Goal: Entertainment & Leisure: Consume media (video, audio)

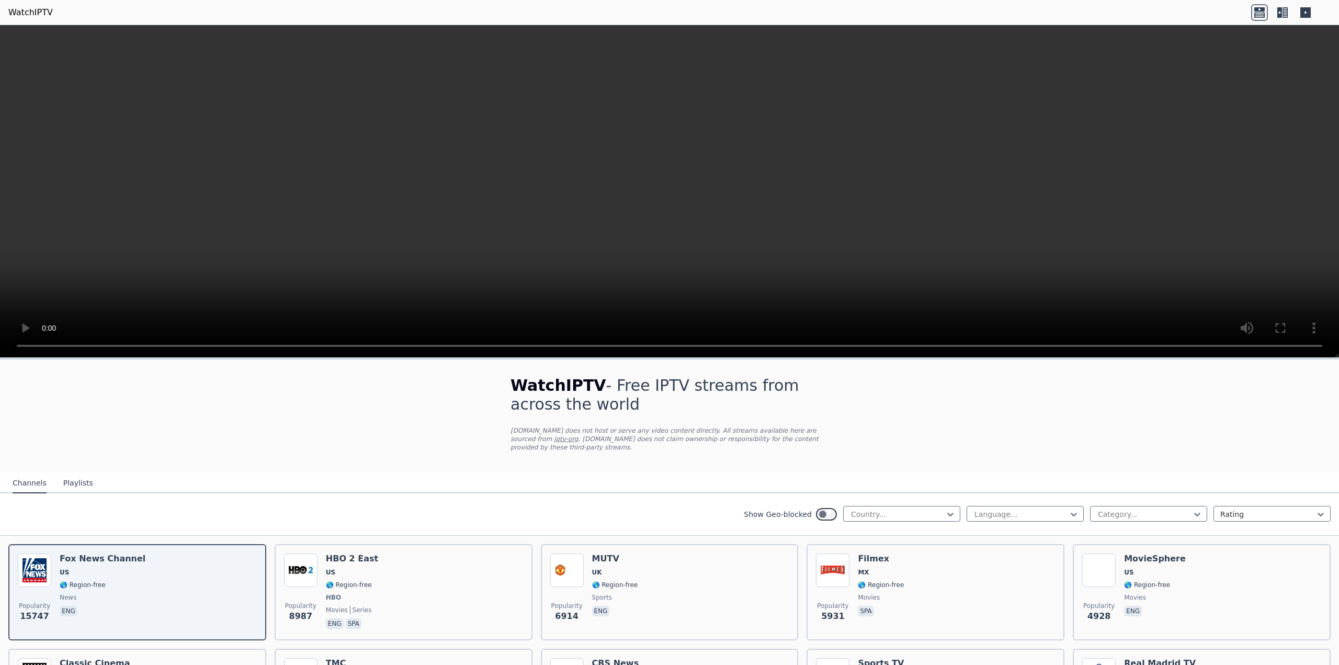
scroll to position [1693, 0]
click at [872, 509] on div at bounding box center [897, 514] width 95 height 10
type input "****"
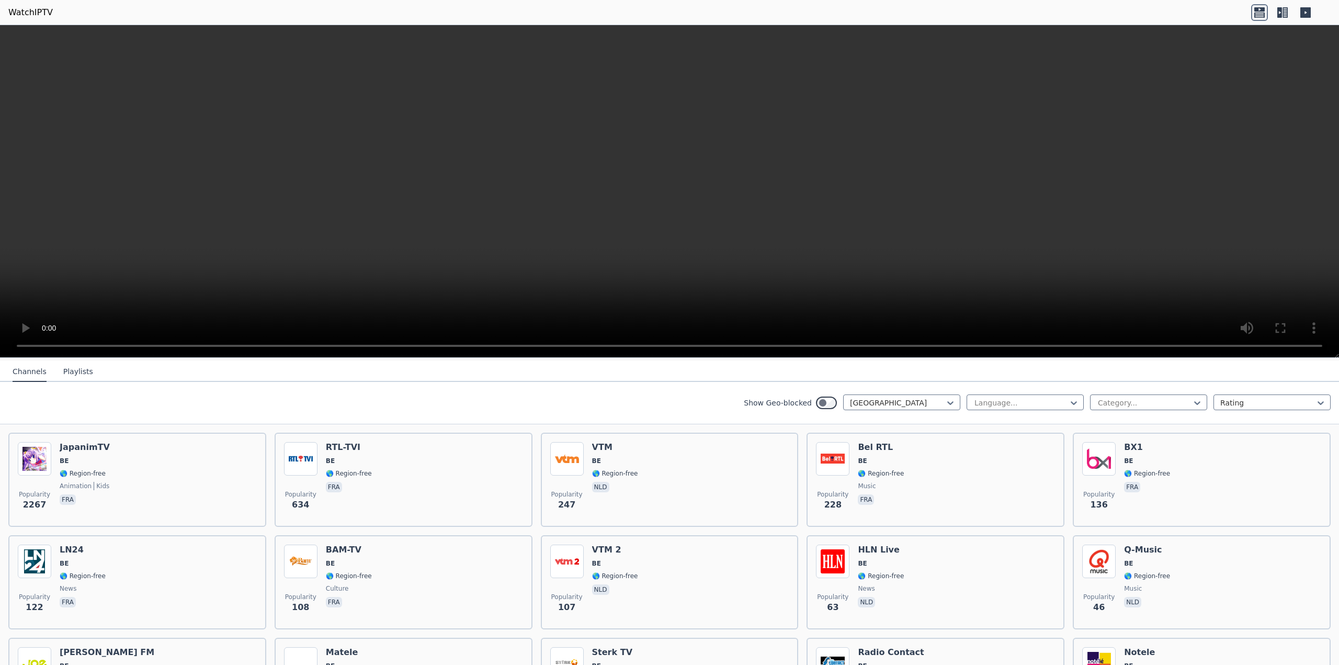
scroll to position [107, 0]
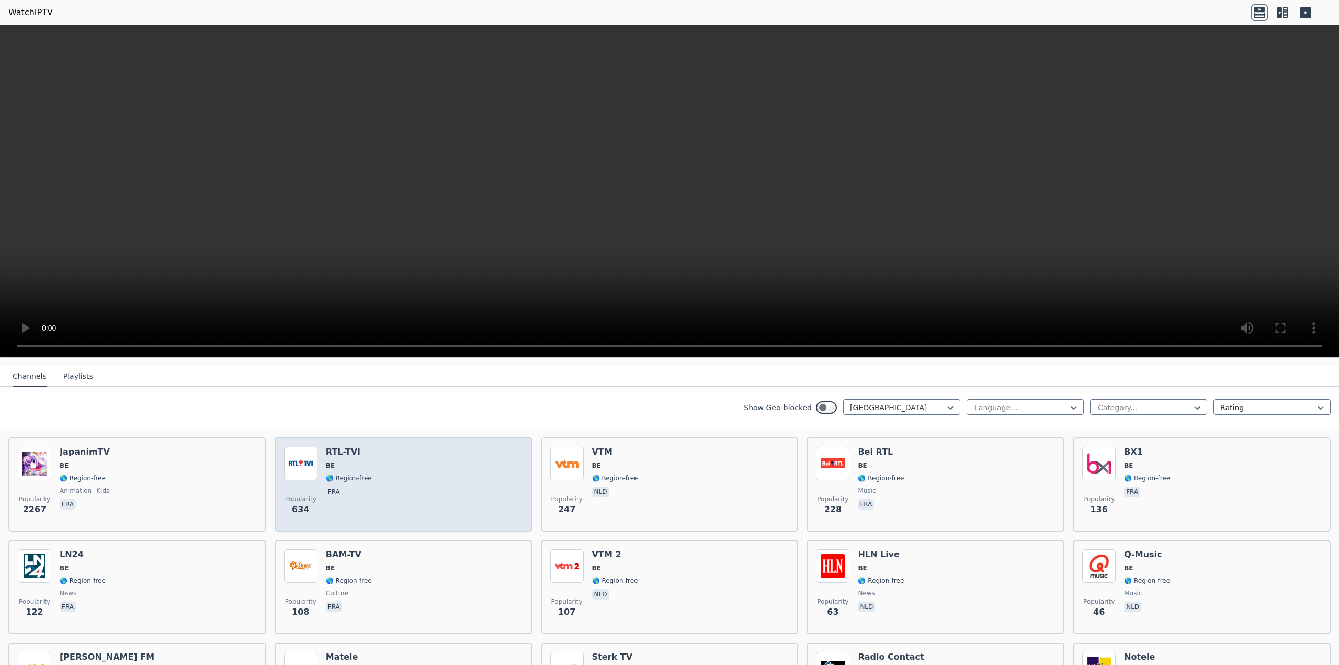
click at [452, 465] on div "Popularity 634 RTL-TVI BE 🌎 Region-free fra" at bounding box center [403, 484] width 239 height 75
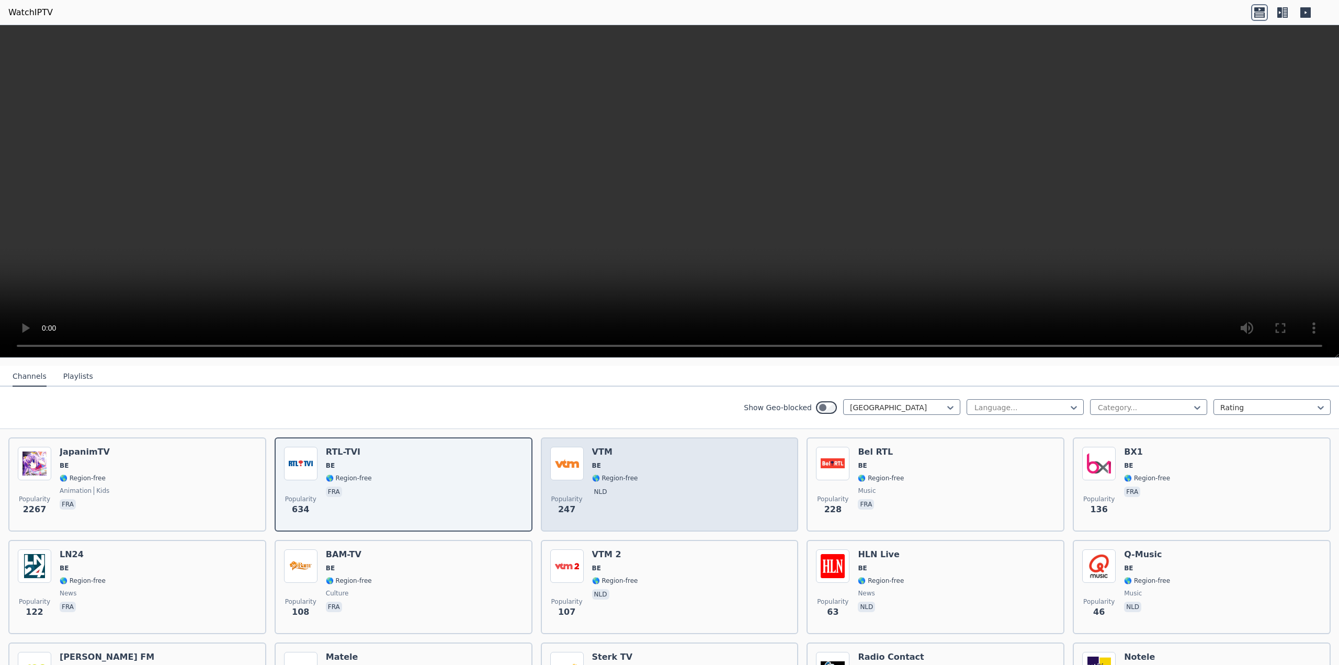
click at [630, 497] on div "VTM BE 🌎 Region-free nld" at bounding box center [615, 484] width 46 height 75
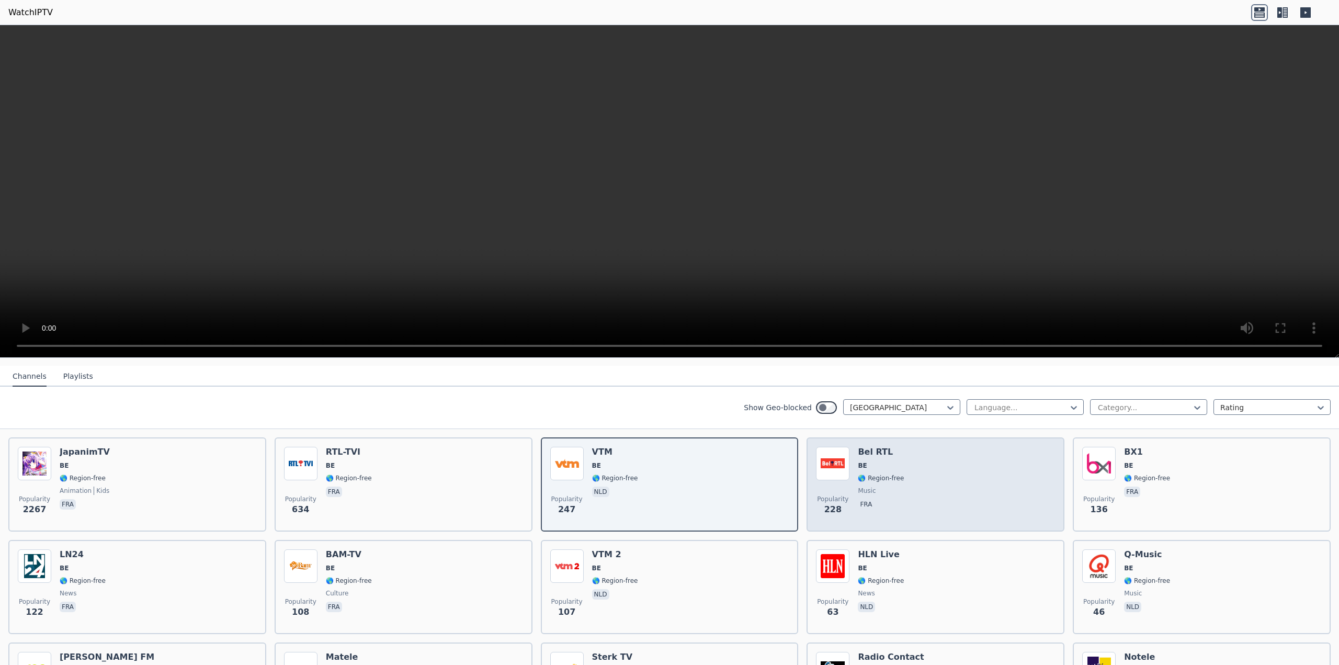
click at [893, 452] on div "Bel RTL BE 🌎 Region-free music fra" at bounding box center [881, 484] width 46 height 75
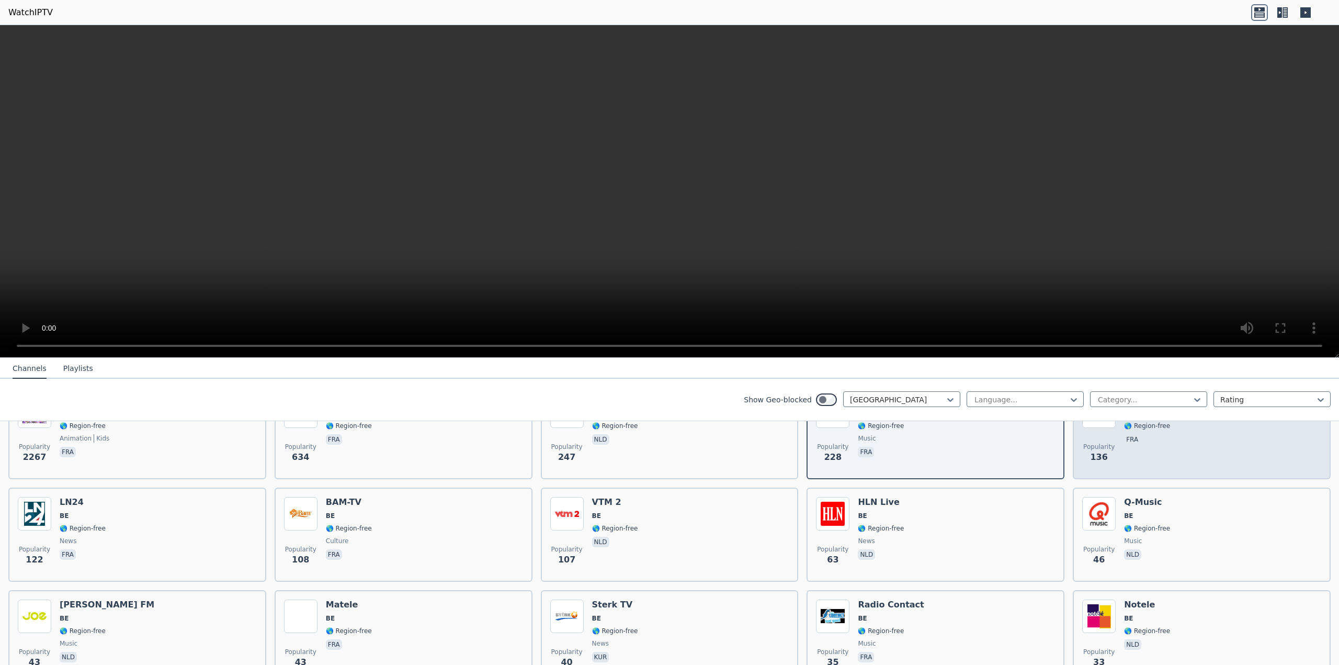
click at [1168, 451] on div "Popularity 136 BX1 BE 🌎 Region-free fra" at bounding box center [1201, 431] width 239 height 75
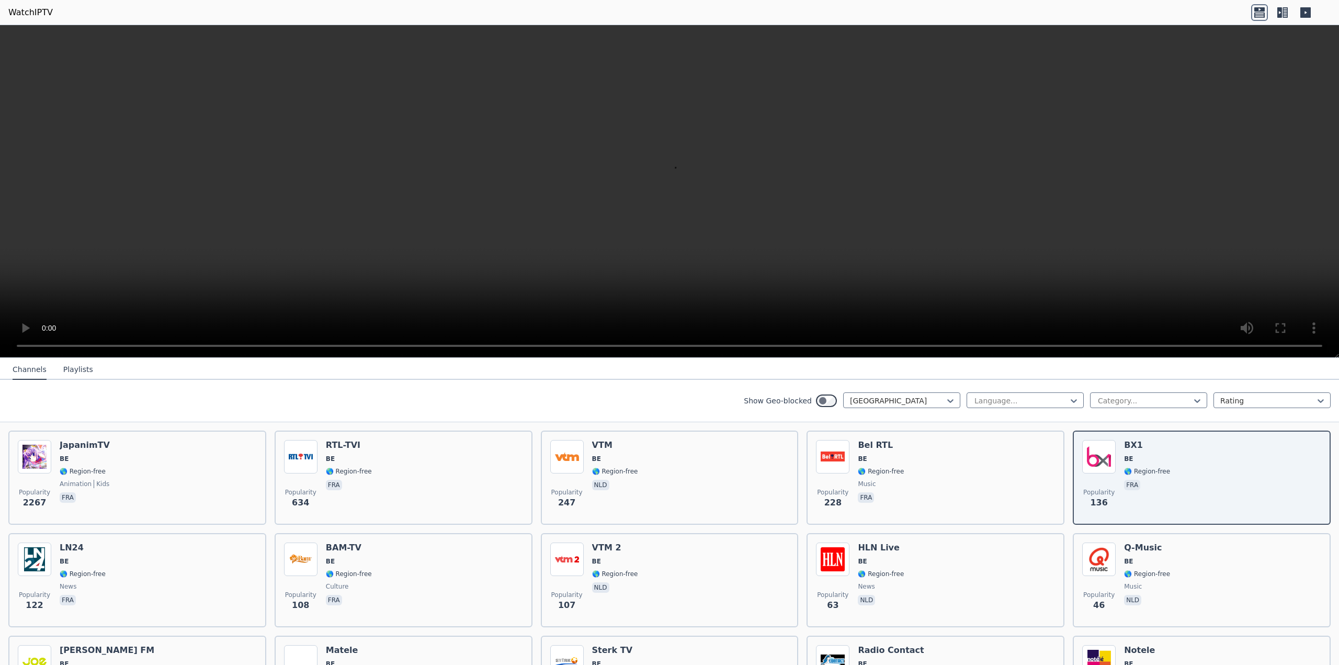
scroll to position [0, 0]
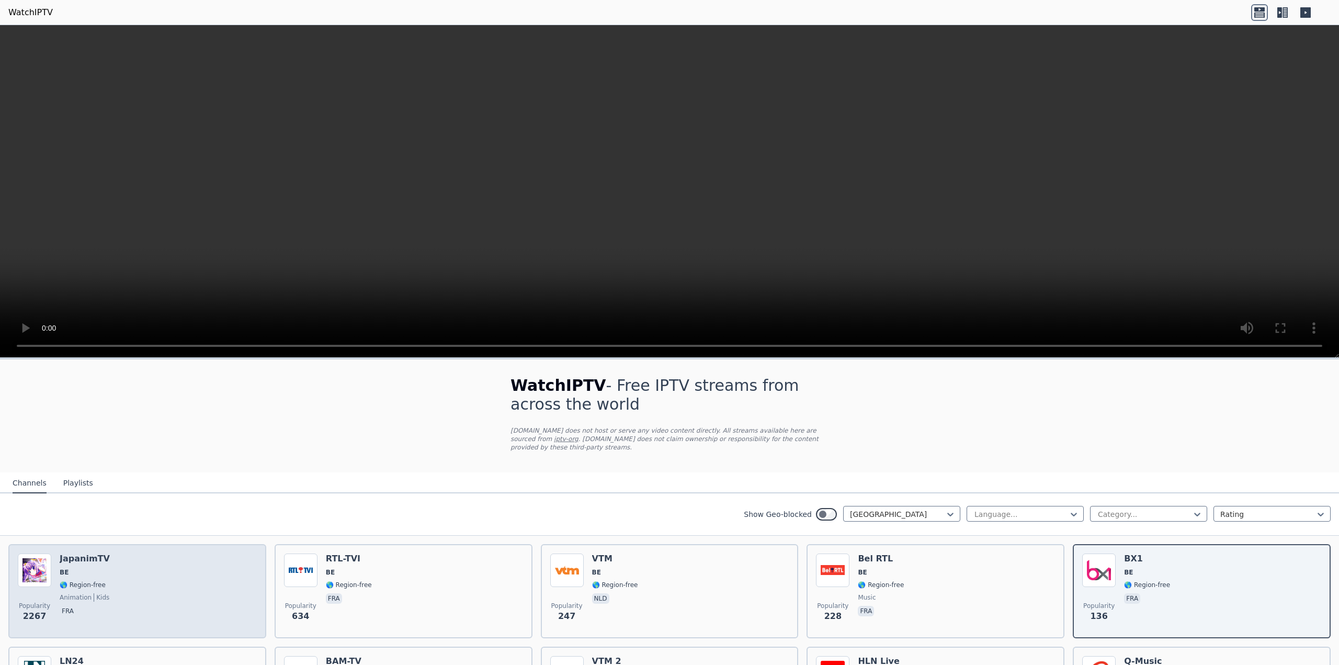
click at [106, 553] on div "Popularity 2267 JapanimTV BE 🌎 Region-free animation kids fra" at bounding box center [137, 590] width 239 height 75
